Goal: Information Seeking & Learning: Find specific fact

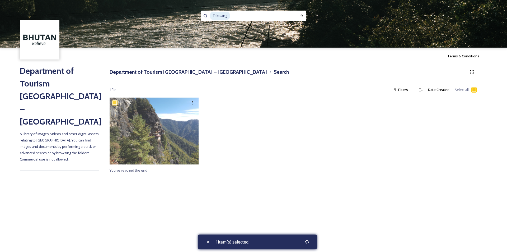
click at [239, 14] on input at bounding box center [261, 16] width 62 height 12
type input "T"
type input "balck neck crane"
click at [220, 17] on span "balck neck crane" at bounding box center [226, 16] width 32 height 8
click at [220, 16] on span "balck neck crane" at bounding box center [226, 16] width 32 height 8
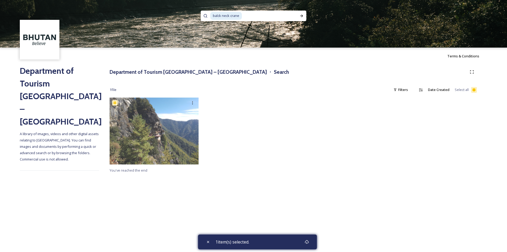
click at [219, 16] on span "balck neck crane" at bounding box center [226, 16] width 32 height 8
click at [250, 13] on input at bounding box center [270, 16] width 54 height 12
type input "black neck crane"
click at [301, 16] on icon at bounding box center [302, 16] width 3 height 3
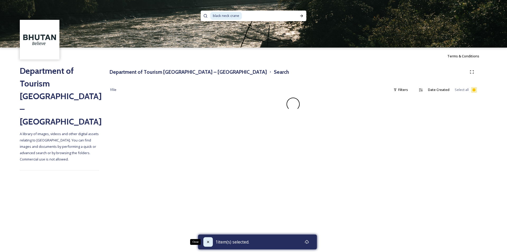
click at [206, 242] on icon at bounding box center [208, 242] width 4 height 4
checkbox input "false"
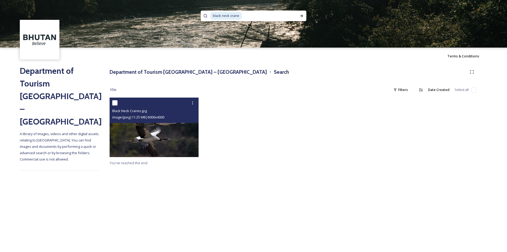
click at [115, 103] on input "checkbox" at bounding box center [114, 102] width 5 height 5
checkbox input "true"
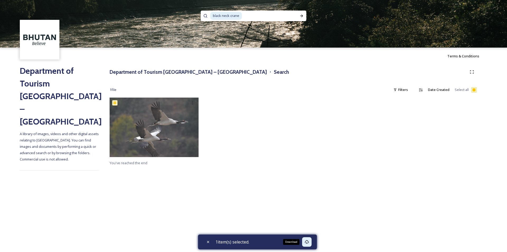
click at [309, 241] on icon at bounding box center [307, 242] width 4 height 4
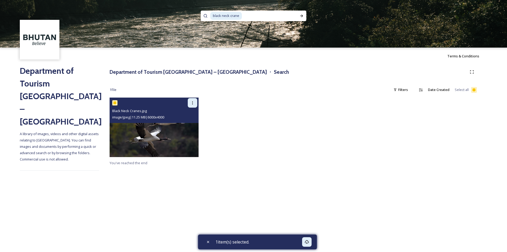
click at [192, 102] on icon at bounding box center [193, 103] width 4 height 4
click at [188, 115] on span "View File" at bounding box center [185, 114] width 14 height 5
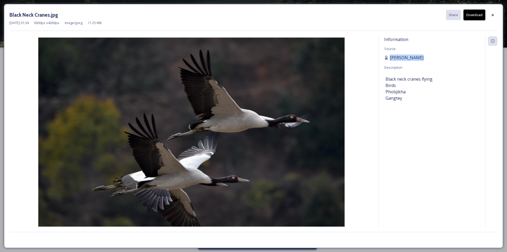
drag, startPoint x: 420, startPoint y: 58, endPoint x: 391, endPoint y: 57, distance: 29.3
click at [391, 57] on div "[PERSON_NAME]" at bounding box center [433, 57] width 96 height 6
copy span "[PERSON_NAME]"
